Goal: Task Accomplishment & Management: Complete application form

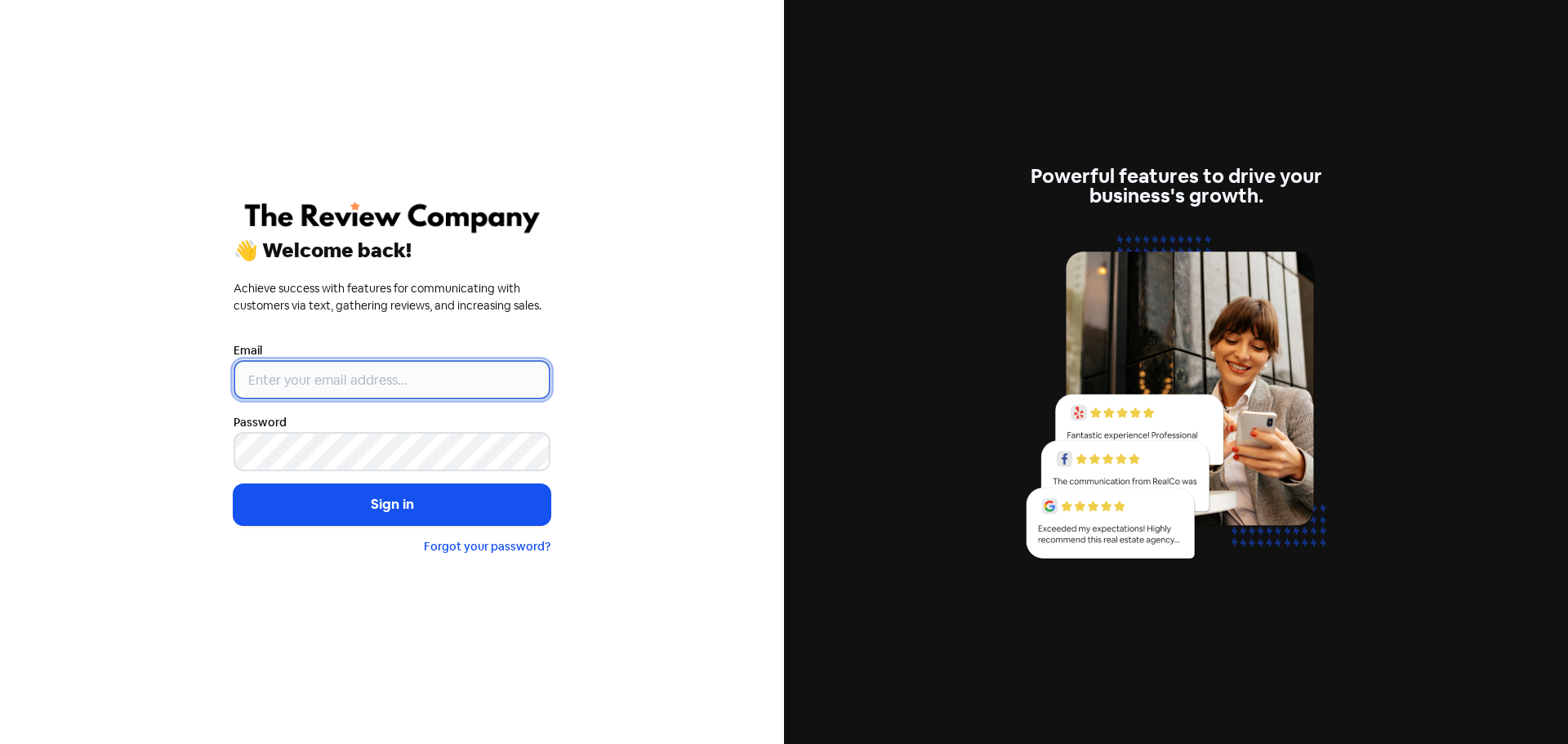
click at [456, 365] on input "email" at bounding box center [392, 380] width 317 height 39
type input "[PERSON_NAME][EMAIL_ADDRESS][DOMAIN_NAME]"
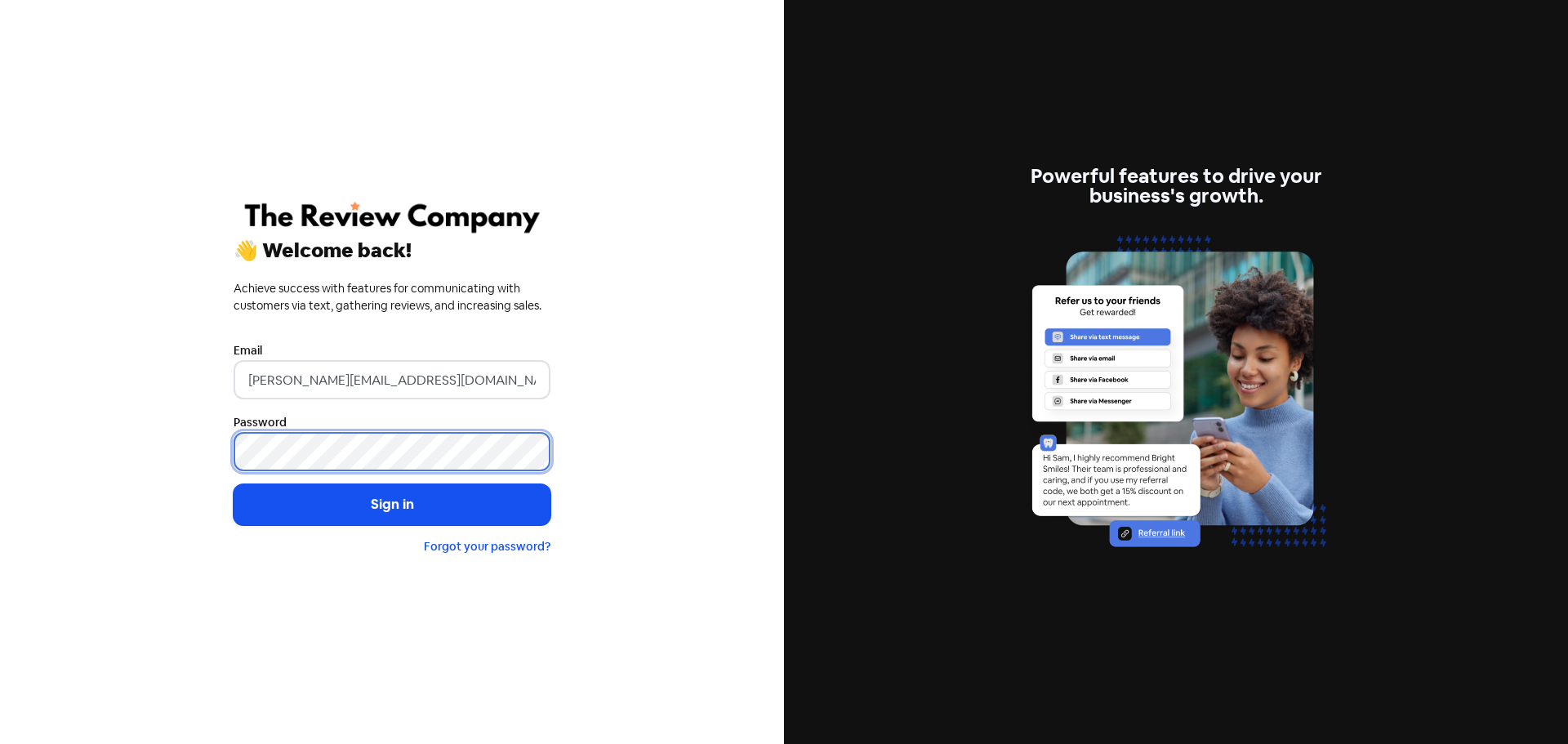
click at [234, 485] on button "Sign in" at bounding box center [392, 505] width 317 height 41
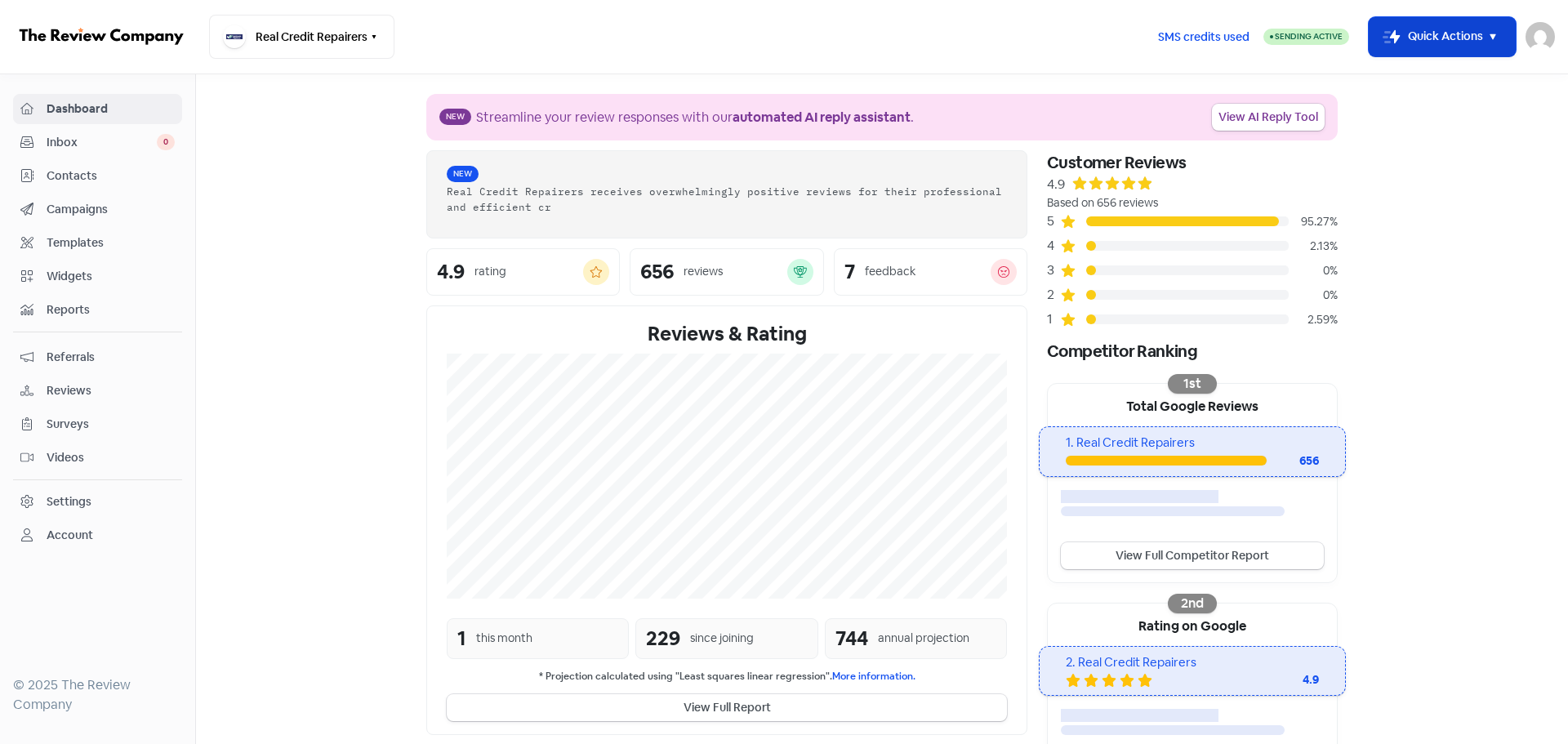
drag, startPoint x: 1477, startPoint y: 39, endPoint x: 1472, endPoint y: 29, distance: 11.2
click at [1477, 39] on button "Icon For Thunder-move Quick Actions" at bounding box center [1443, 37] width 147 height 39
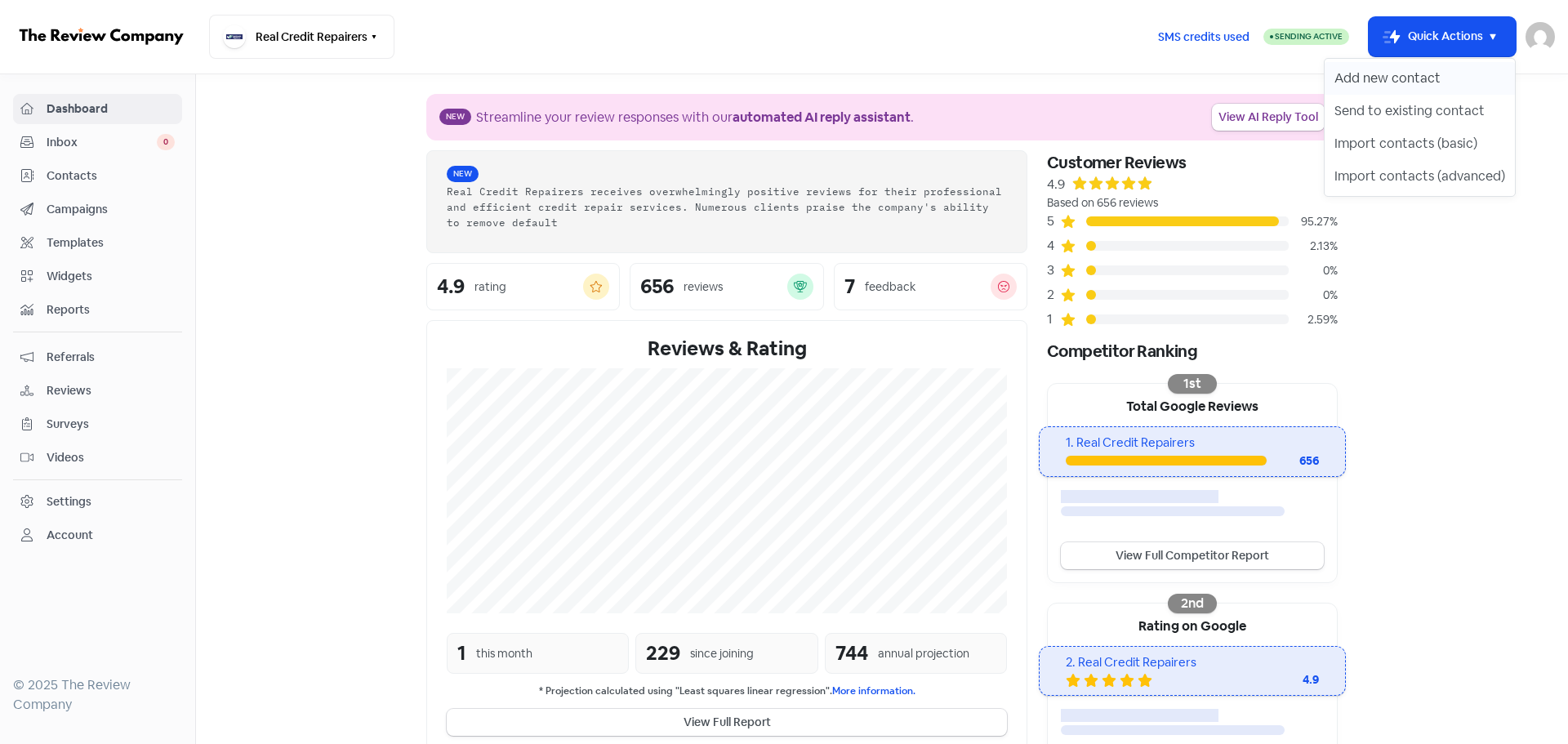
click at [1404, 80] on button "Add new contact" at bounding box center [1420, 78] width 190 height 33
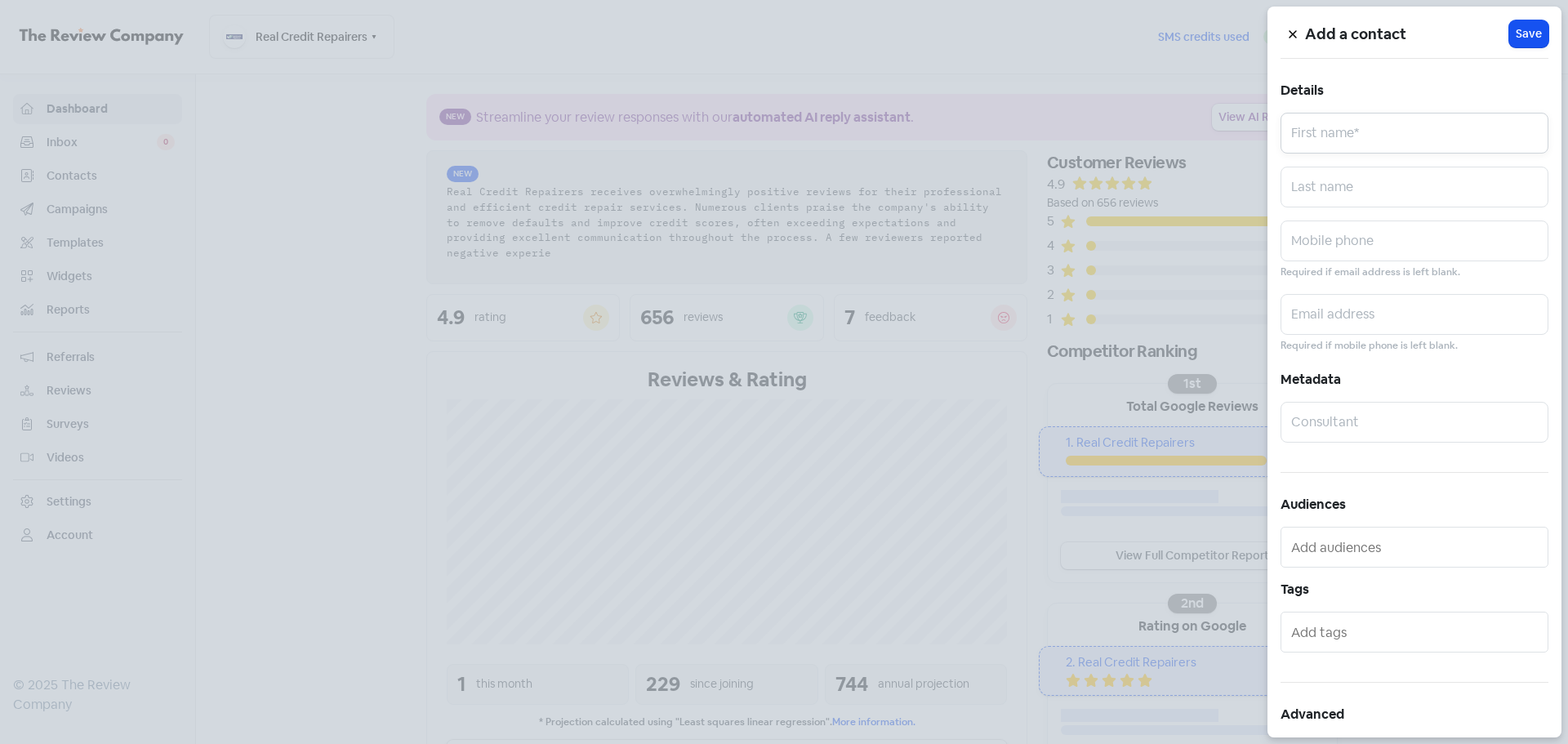
click at [1358, 138] on input "text" at bounding box center [1415, 134] width 268 height 41
paste input "Caitlin Calderwood"
click at [1371, 133] on input "Caitlin Calderwood" at bounding box center [1415, 134] width 268 height 41
type input "Caitlin"
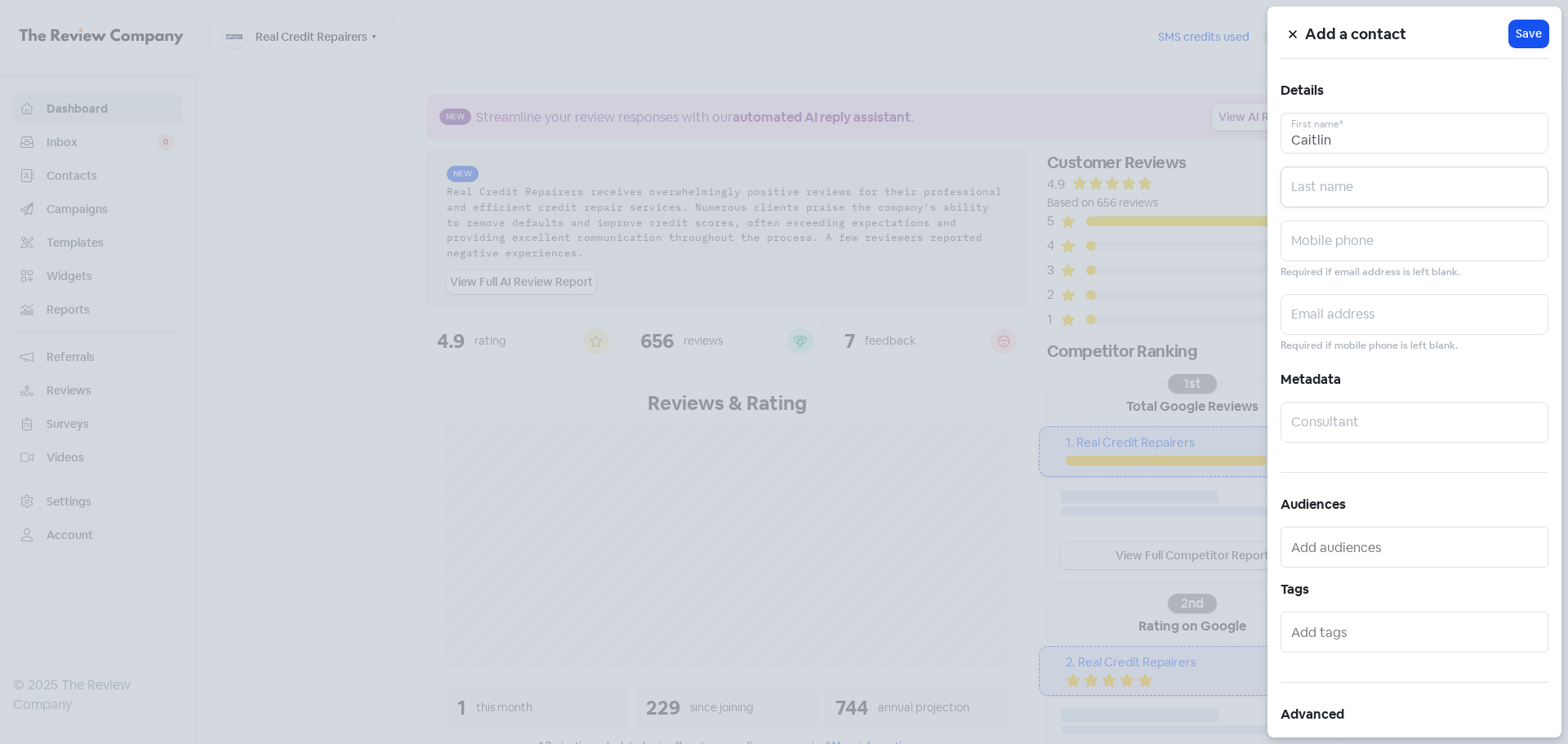
paste input "Calderwood"
type input "Calderwood"
paste input "0412783809"
type input "0412783809"
paste input "caitlincalderwood@hotmail.com"
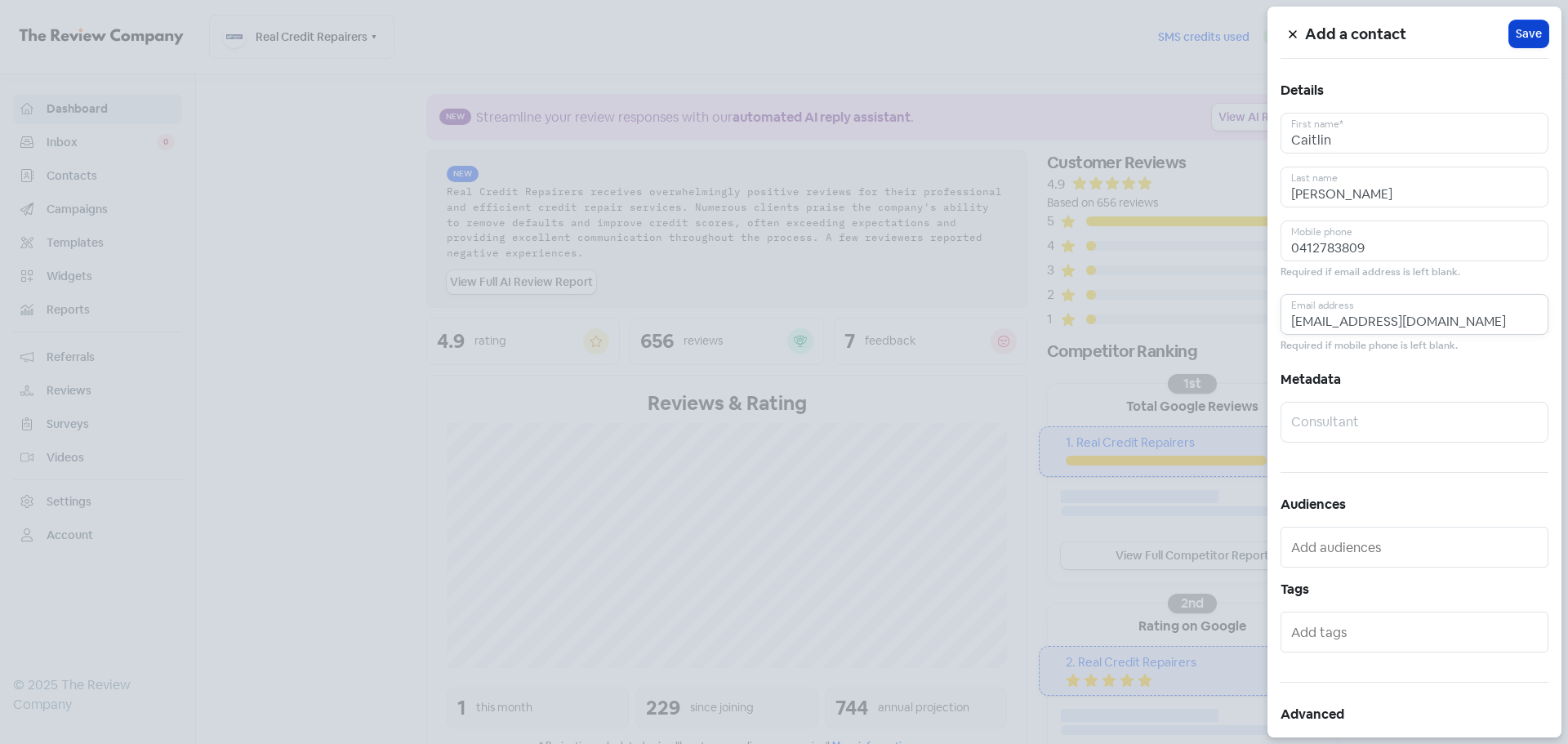
type input "caitlincalderwood@hotmail.com"
click at [1516, 28] on span "Save" at bounding box center [1529, 34] width 27 height 17
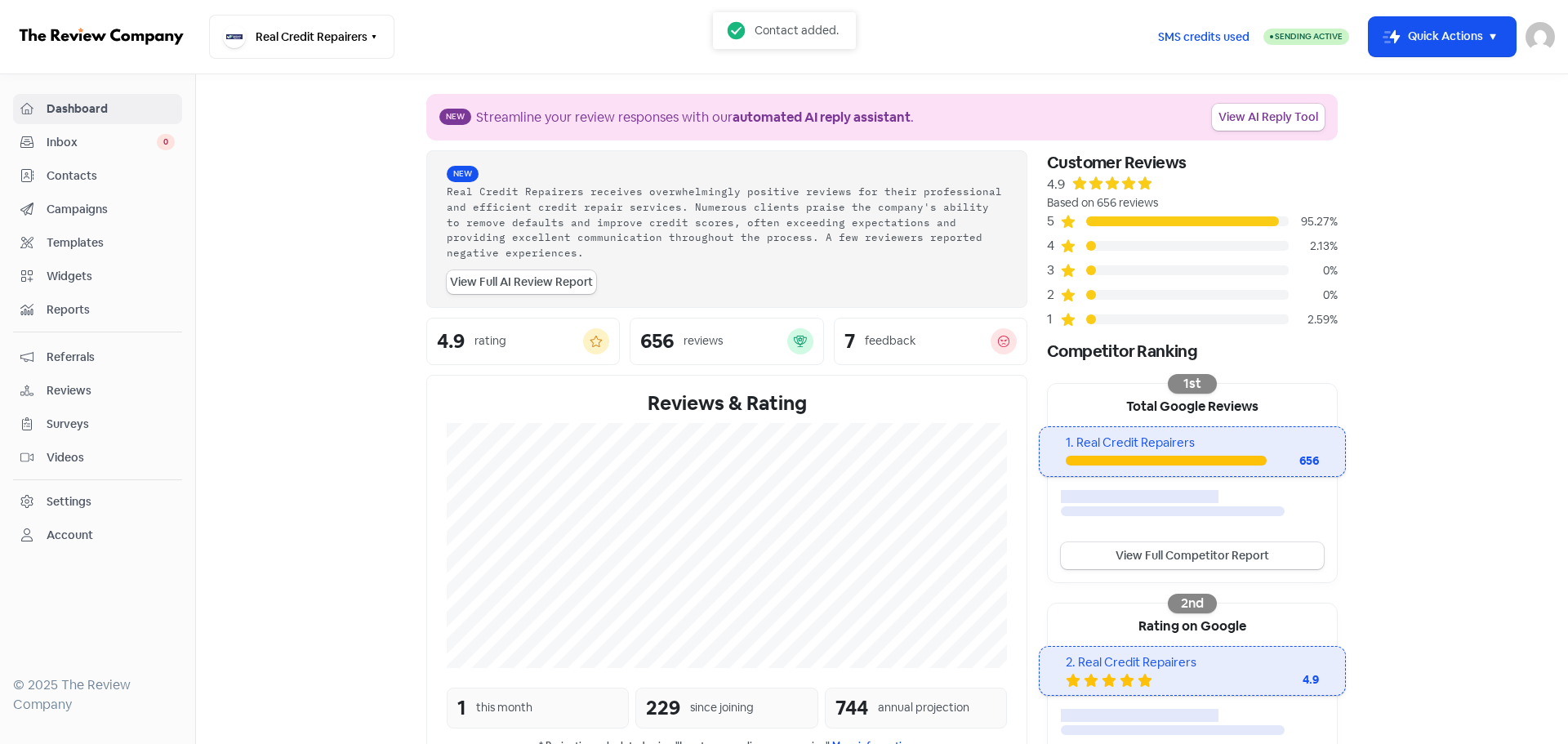
click at [1470, 239] on section "New Streamline your review responses with our automated AI reply assistant . Vi…" at bounding box center [882, 547] width 1372 height 945
